Goal: Transaction & Acquisition: Purchase product/service

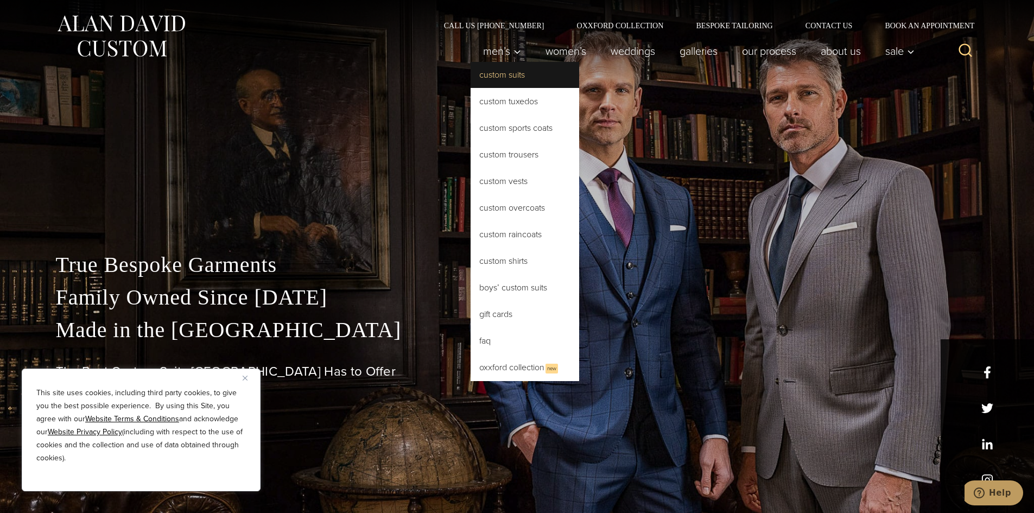
click at [508, 78] on link "Custom Suits" at bounding box center [525, 75] width 109 height 26
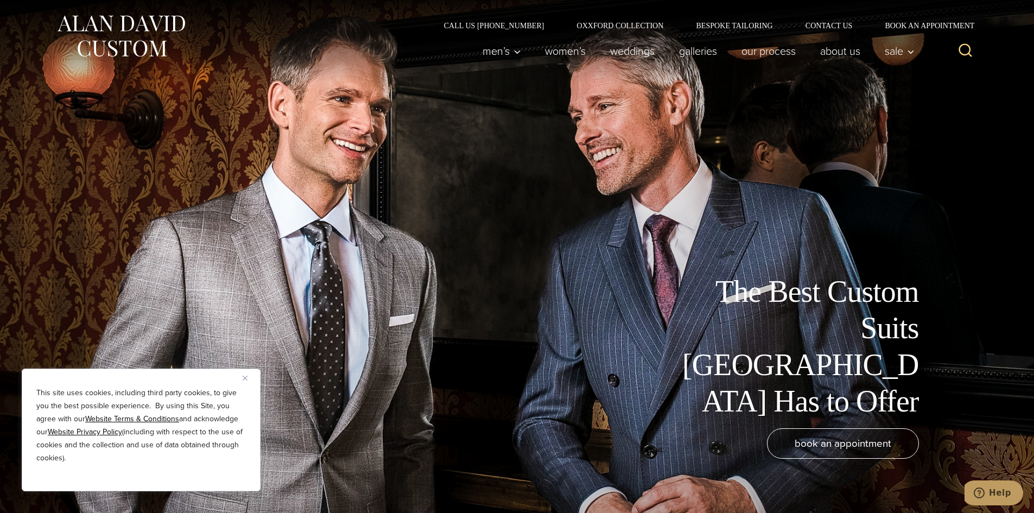
click at [252, 377] on button "Close" at bounding box center [249, 377] width 13 height 13
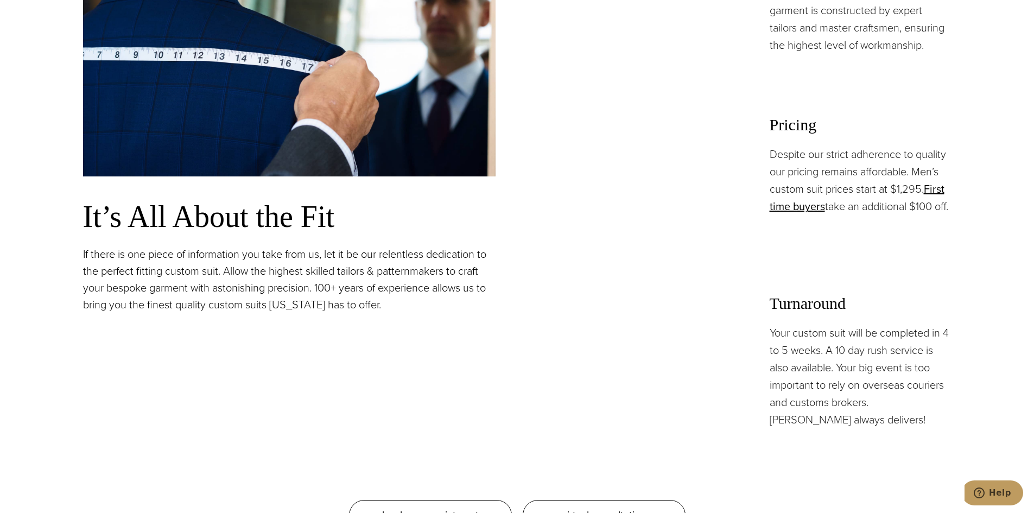
scroll to position [923, 0]
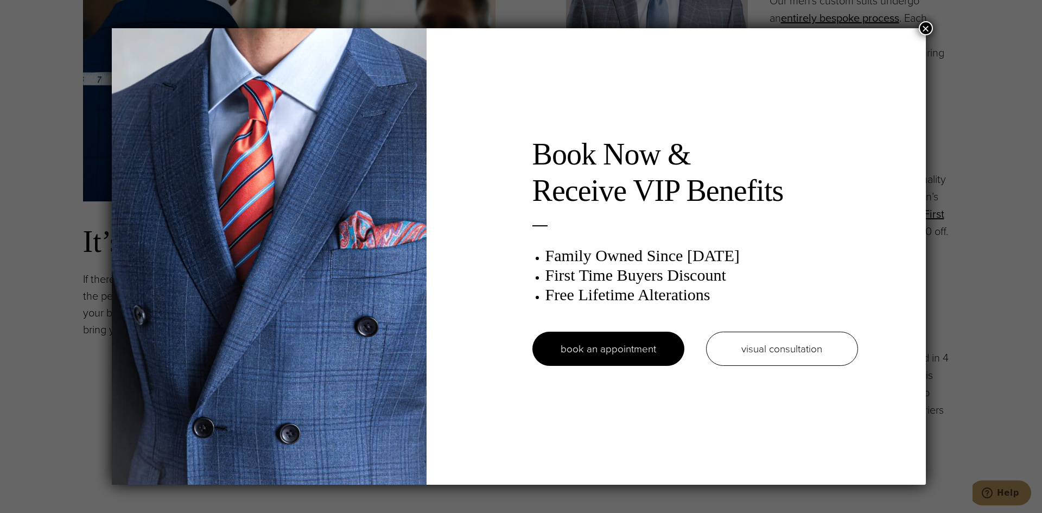
click at [928, 24] on button "×" at bounding box center [926, 28] width 14 height 14
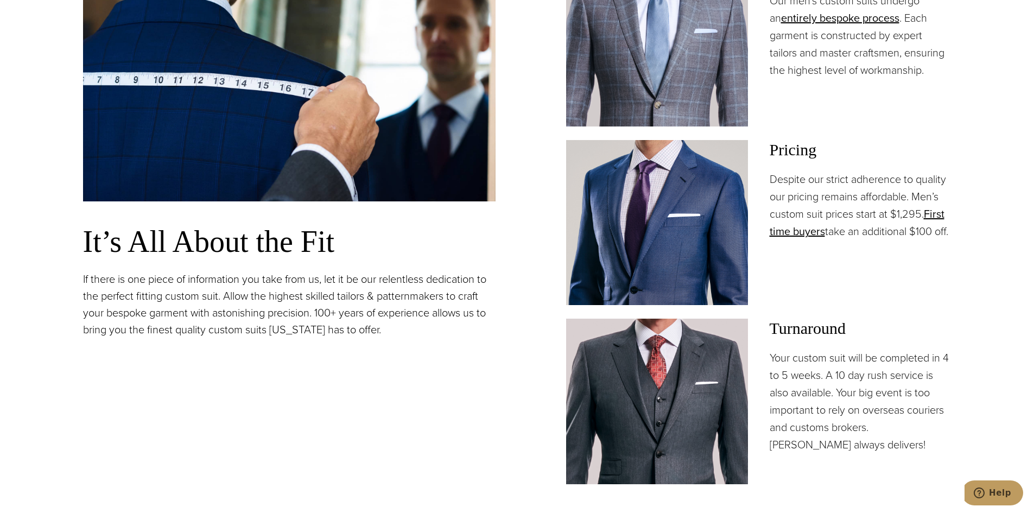
scroll to position [0, 0]
